Goal: Register for event/course

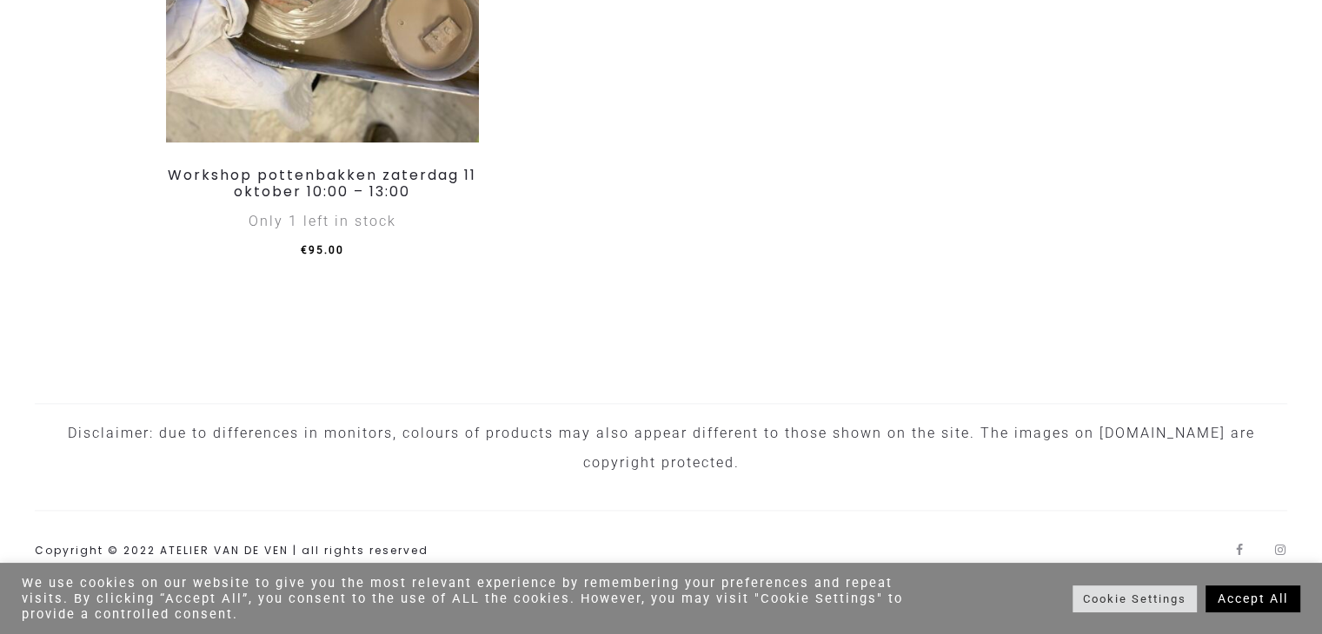
scroll to position [2291, 0]
click at [331, 229] on div "Only 1 left in stock" at bounding box center [322, 222] width 313 height 30
click at [328, 253] on span "€ 95.00" at bounding box center [322, 250] width 43 height 12
click at [346, 186] on link "Workshop pottenbakken zaterdag 11 oktober 10:00 – 13:00" at bounding box center [322, 183] width 308 height 36
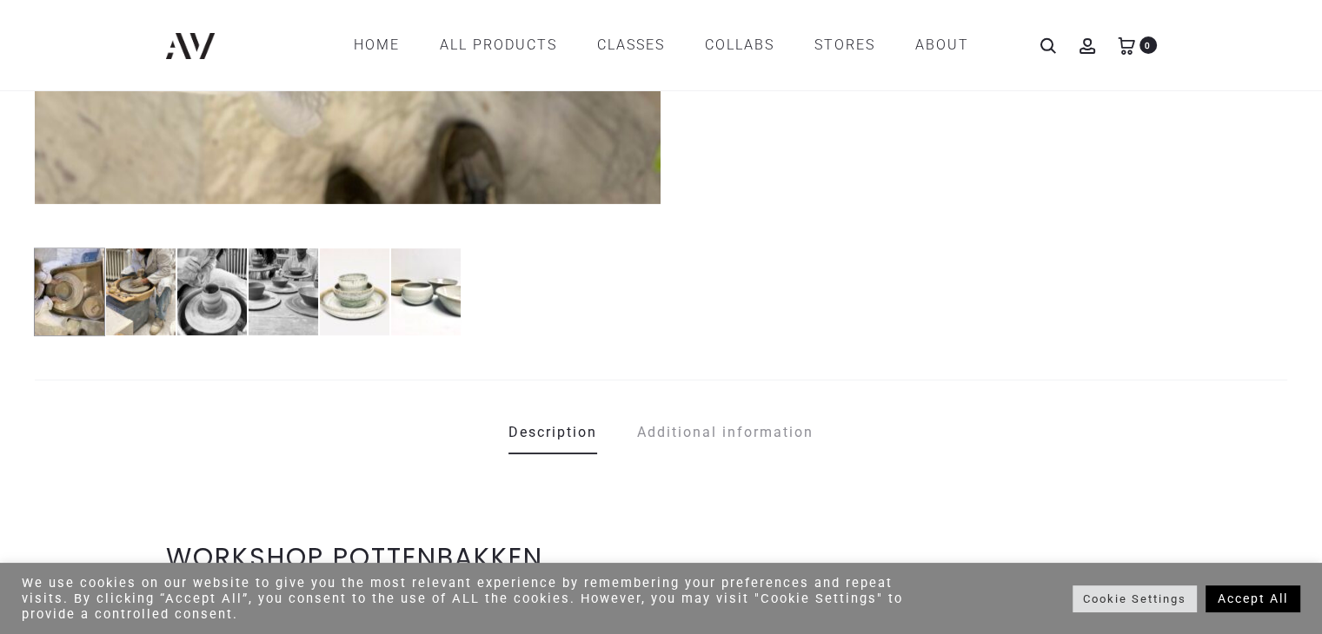
scroll to position [782, 0]
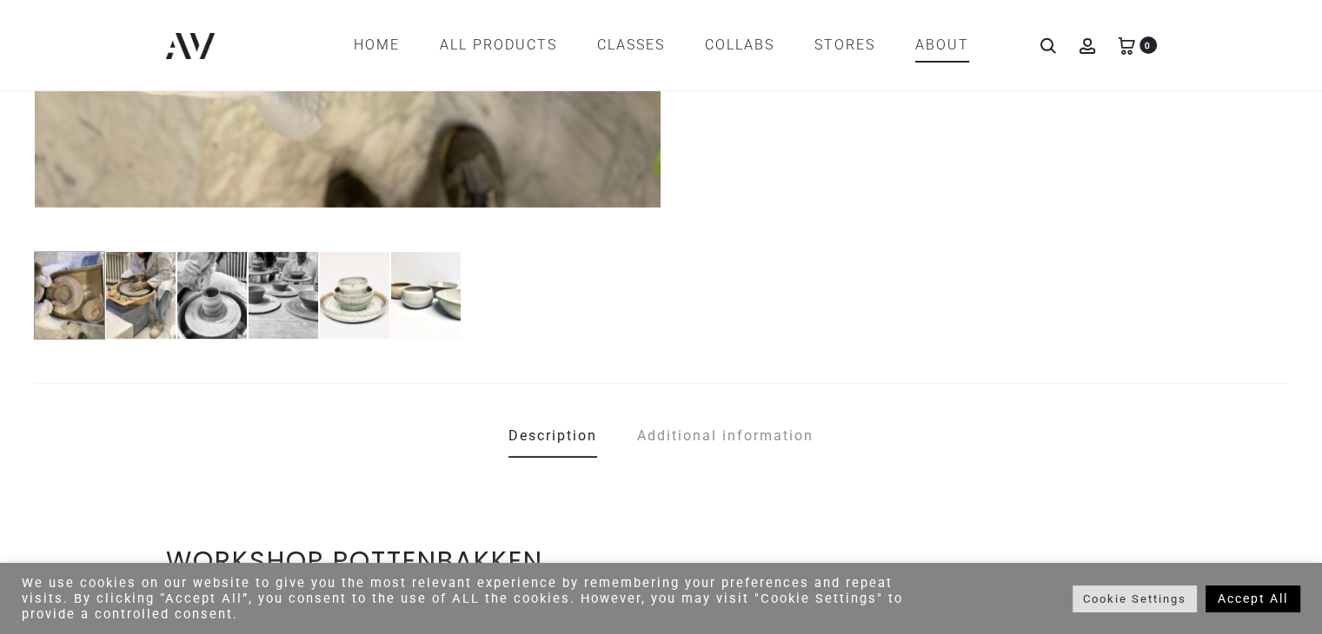
click at [938, 46] on link "ABOUT" at bounding box center [942, 45] width 54 height 30
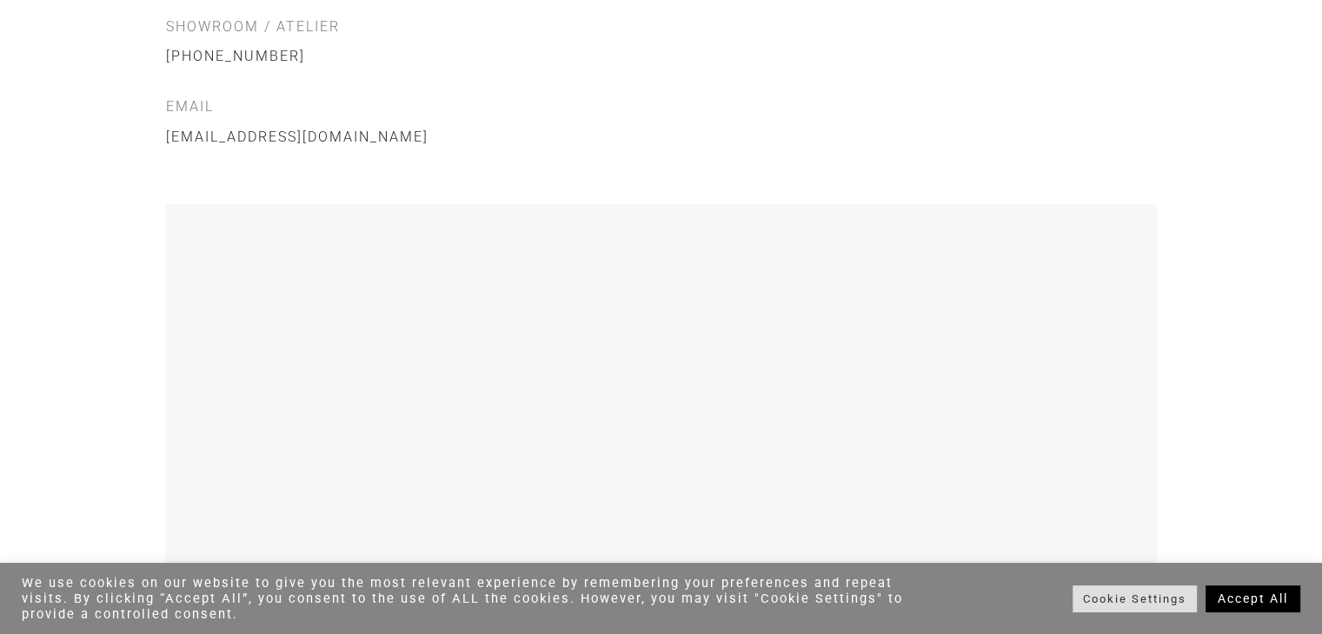
scroll to position [2172, 0]
